Goal: Find specific page/section: Find specific page/section

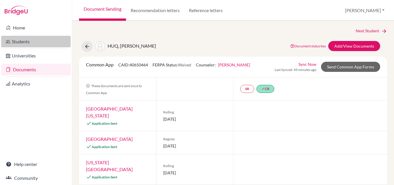
click at [28, 43] on link "Students" at bounding box center [35, 42] width 69 height 12
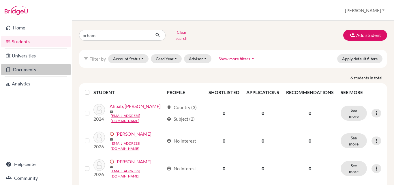
click at [37, 67] on link "Documents" at bounding box center [35, 70] width 69 height 12
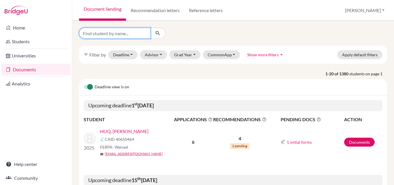
click at [129, 31] on input "Find student by name..." at bounding box center [114, 33] width 71 height 11
type input "farhan"
click button "submit" at bounding box center [157, 33] width 15 height 11
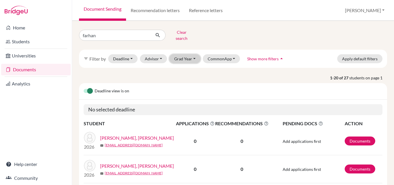
click at [193, 55] on button "Grad Year" at bounding box center [184, 58] width 31 height 9
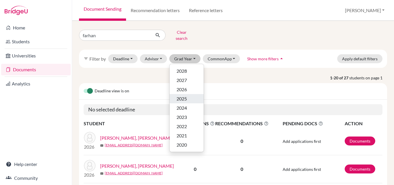
click at [190, 95] on div "2025" at bounding box center [186, 98] width 20 height 7
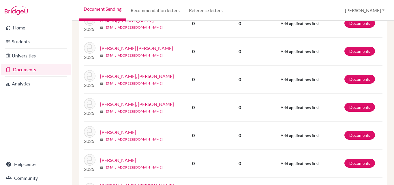
scroll to position [202, 0]
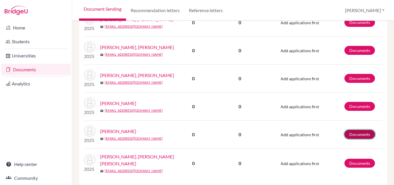
click at [357, 133] on link "Documents" at bounding box center [359, 134] width 31 height 9
